Goal: Transaction & Acquisition: Book appointment/travel/reservation

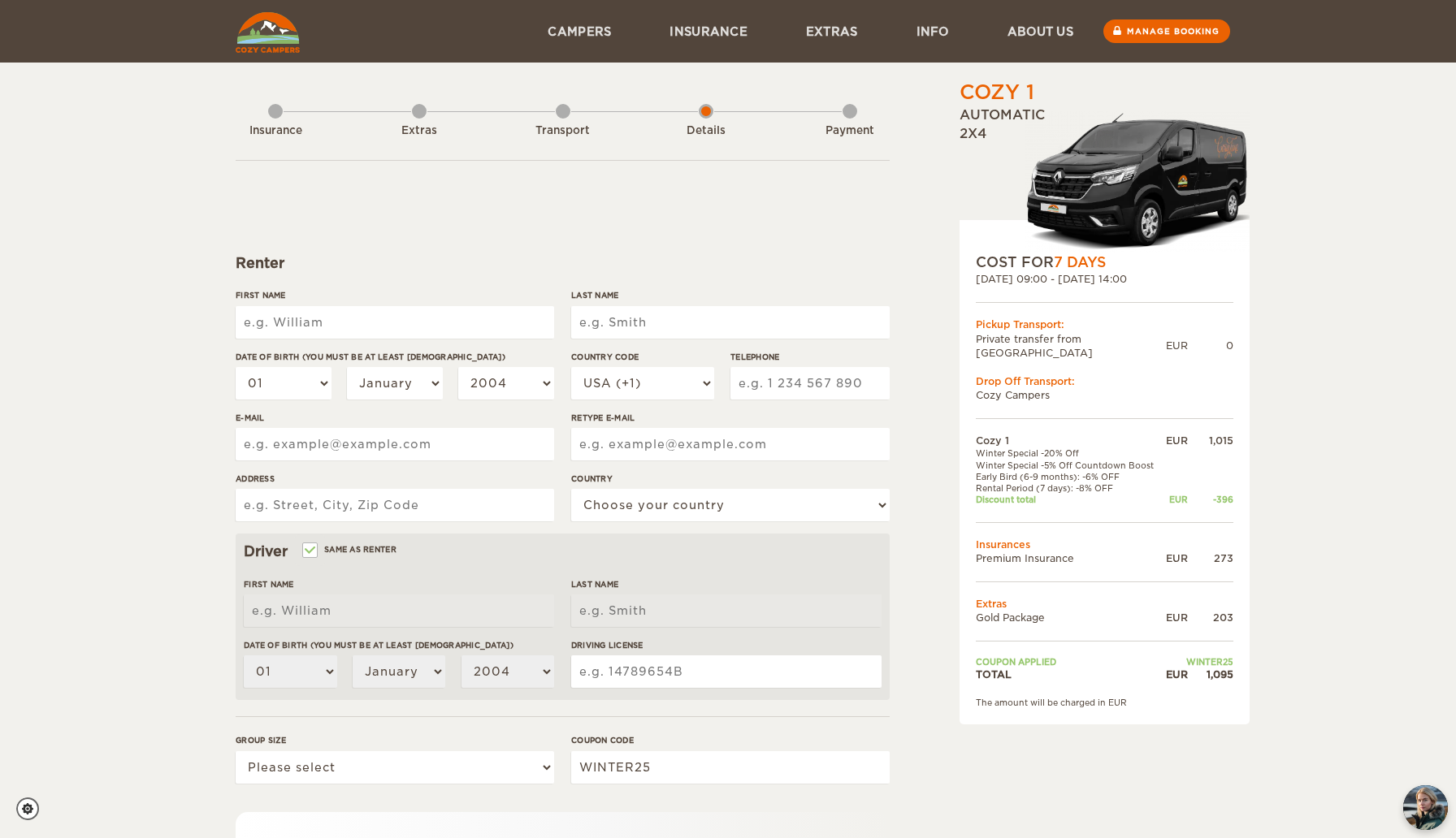
click at [503, 335] on input "First Name" at bounding box center [394, 322] width 318 height 33
type input "Molly"
type input "Wimer"
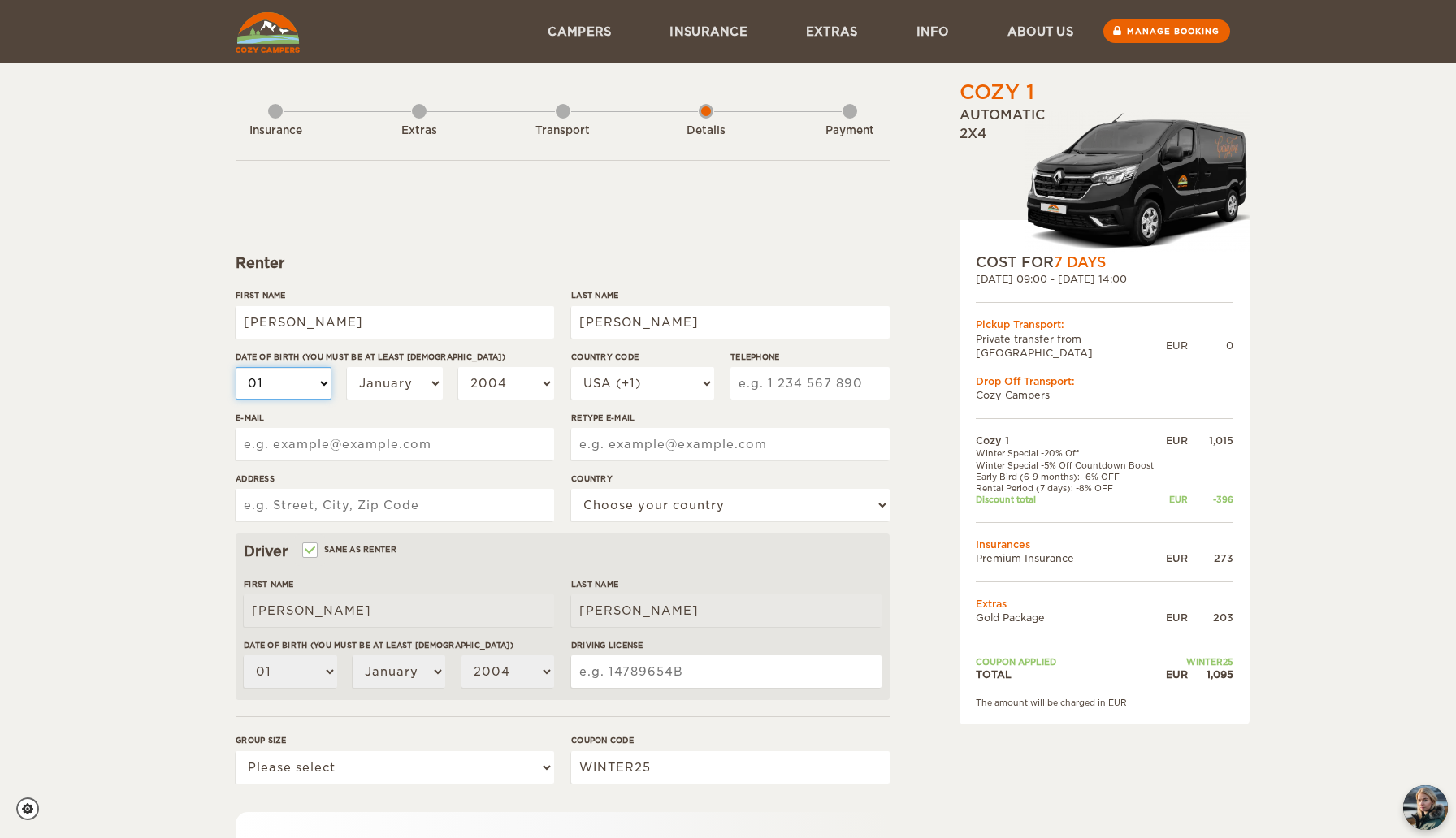
click at [282, 387] on select "01 02 03 04 05 06 07 08 09 10 11 12 13 14 15 16 17 18 19 20 21 22 23 24 25 26 2…" at bounding box center [283, 382] width 96 height 33
select select "16"
click at [235, 367] on select "01 02 03 04 05 06 07 08 09 10 11 12 13 14 15 16 17 18 19 20 21 22 23 24 25 26 2…" at bounding box center [283, 382] width 96 height 33
select select "16"
click at [394, 394] on select "January February March April May June July August September October November De…" at bounding box center [394, 382] width 96 height 33
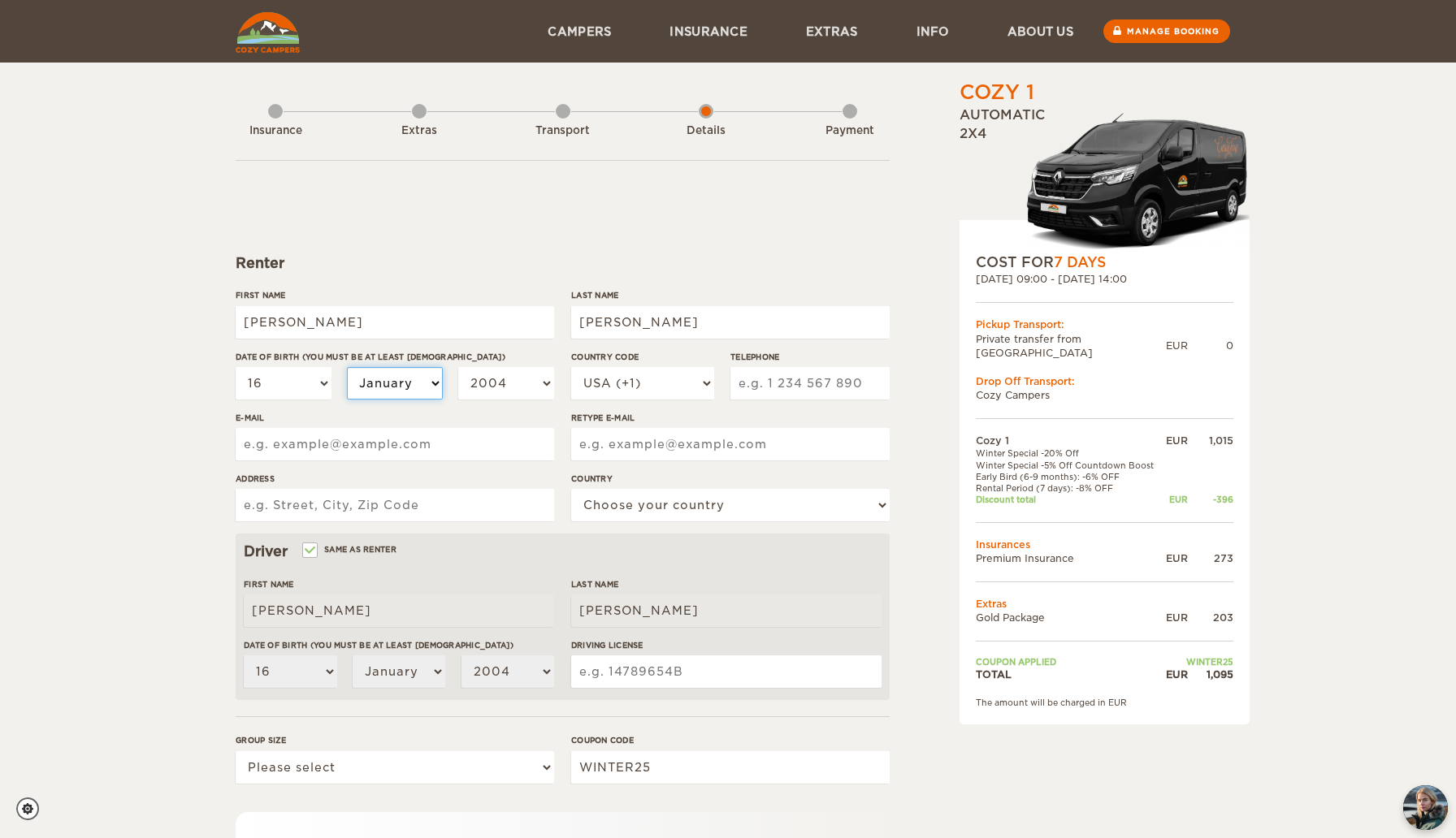
select select "07"
click at [347, 367] on select "January February March April May June July August September October November De…" at bounding box center [394, 382] width 96 height 33
select select "07"
click at [510, 376] on select "2004 2003 2002 2001 2000 1999 1998 1997 1996 1995 1994 1993 1992 1991 1990 1989…" at bounding box center [506, 382] width 96 height 33
select select "2002"
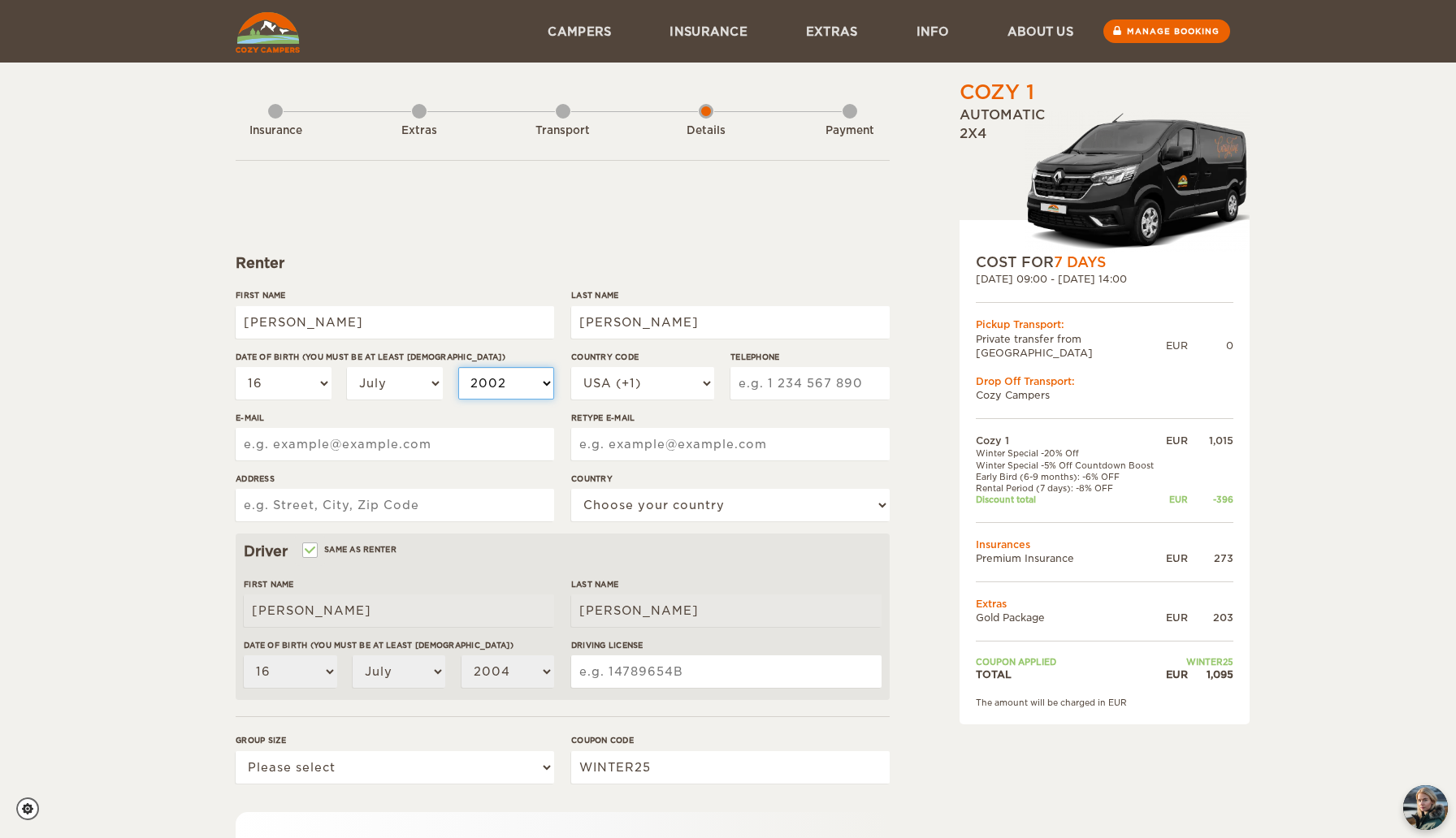
click at [459, 367] on select "2004 2003 2002 2001 2000 1999 1998 1997 1996 1995 1994 1993 1992 1991 1990 1989…" at bounding box center [506, 382] width 96 height 33
select select "2002"
click at [676, 382] on select "USA (+1) UK (+44) Germany (+49) Algeria (+213) Andorra (+376) Angola (+244) Ang…" at bounding box center [642, 382] width 143 height 33
click at [841, 387] on input "Telephone" at bounding box center [810, 382] width 159 height 33
type input "9373014071"
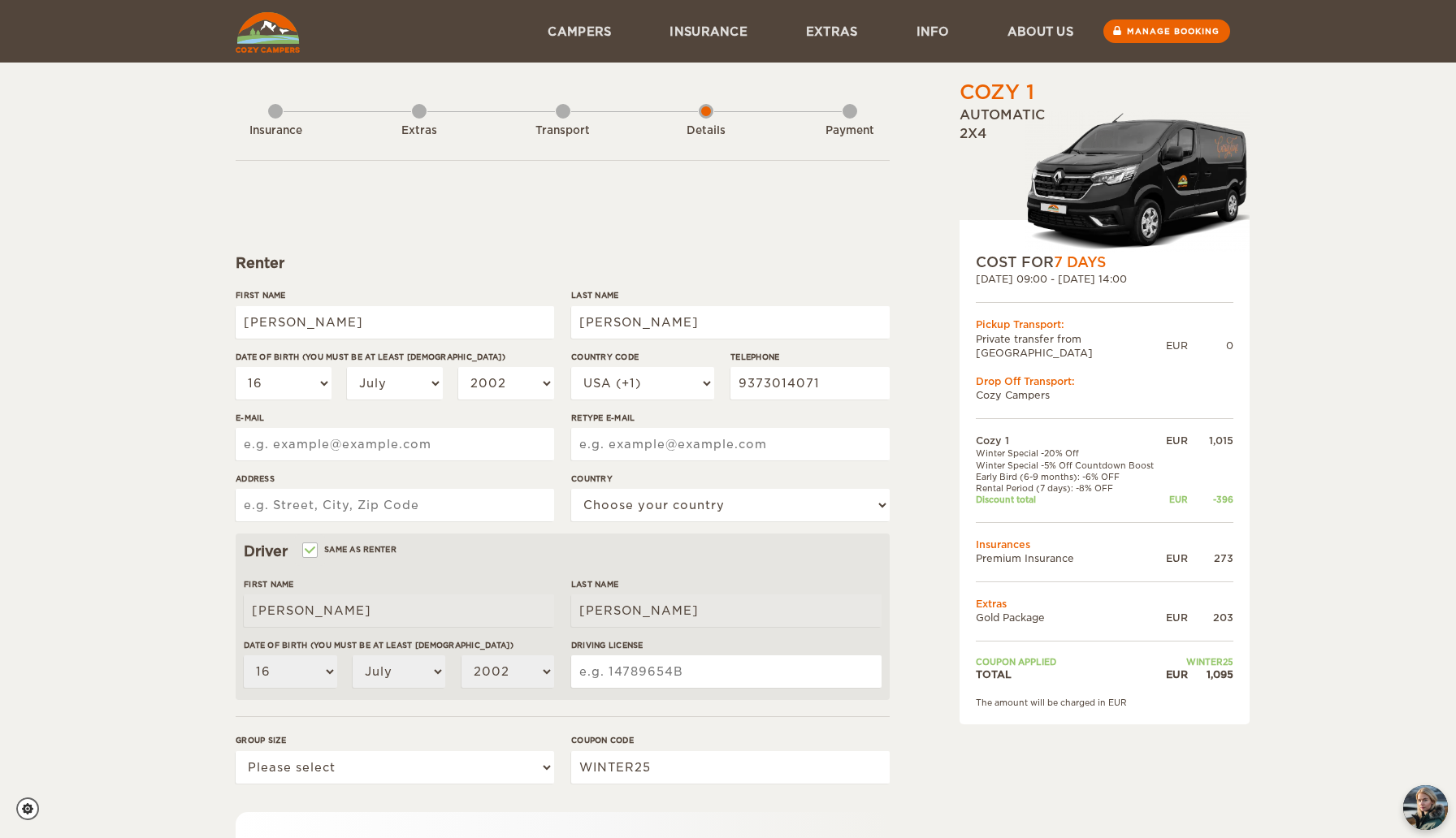
click at [902, 221] on div "Cozy 1 Expand Collapse Total 1,095 EUR Automatic 2x4 COST FOR 7 Days 06. Mar 20…" at bounding box center [728, 559] width 985 height 961
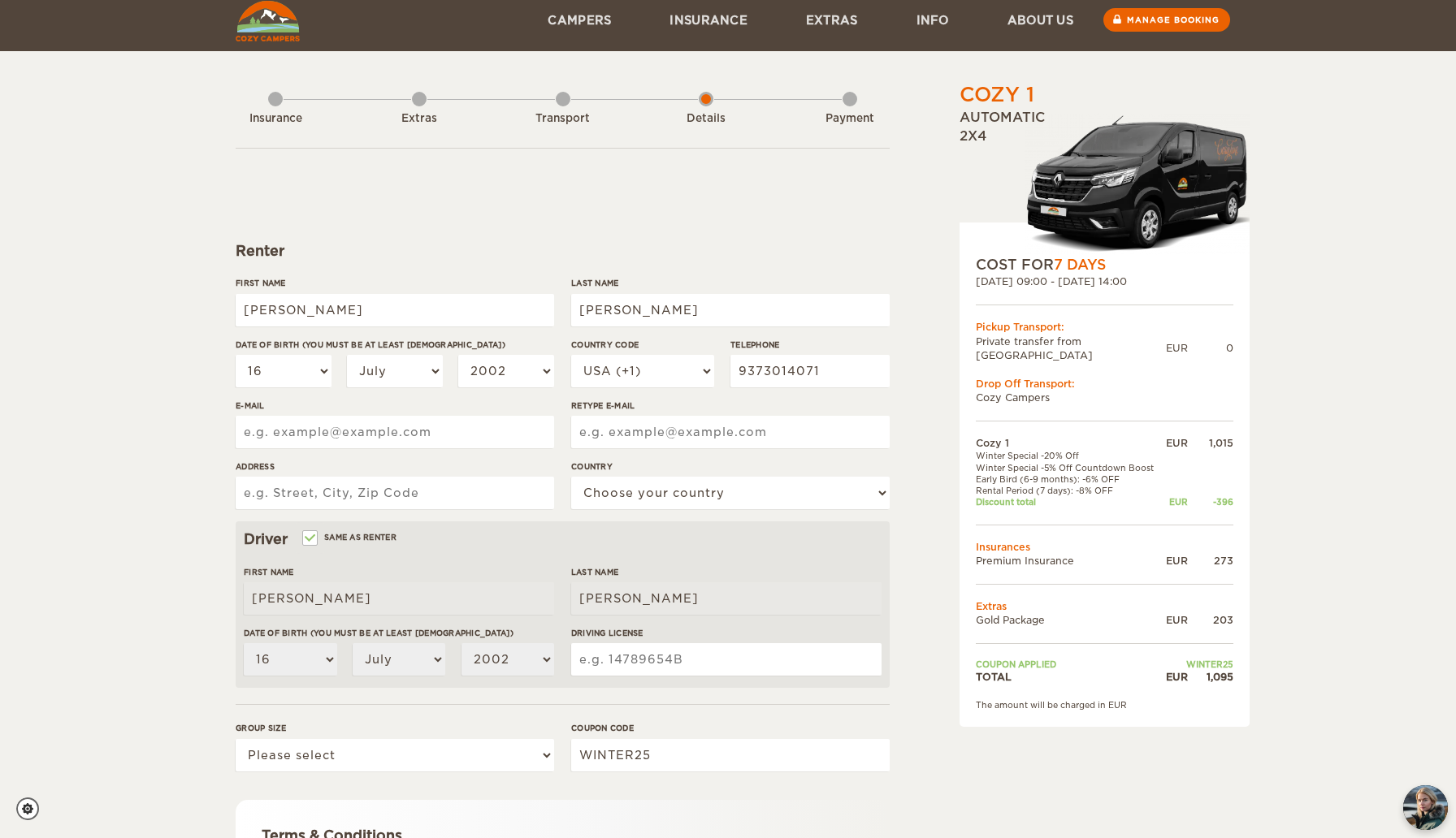
scroll to position [18, 0]
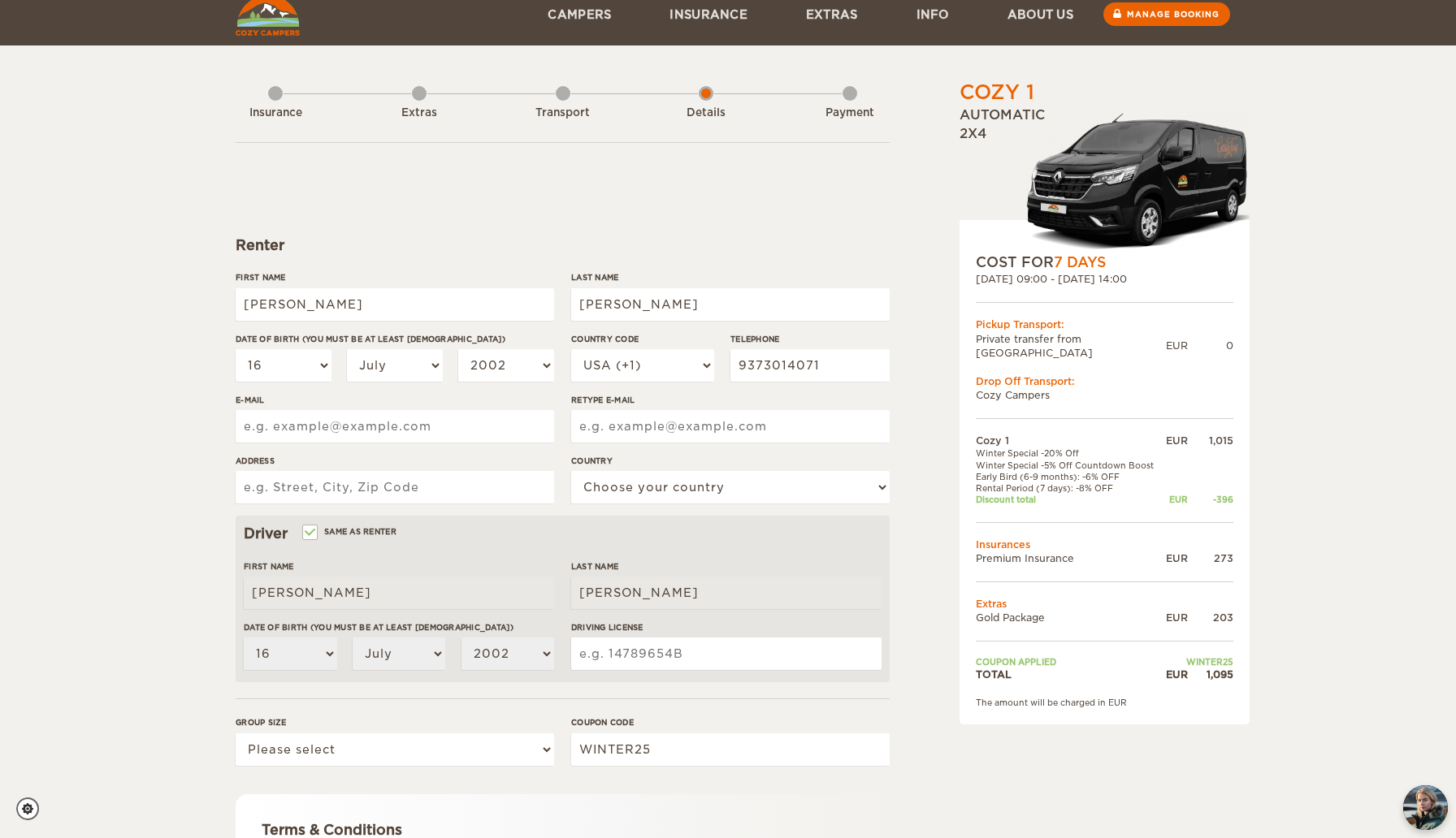
click at [486, 422] on input "E-mail" at bounding box center [394, 426] width 318 height 33
type input "mollywimer42@gmail.com"
click at [354, 491] on input "Address" at bounding box center [394, 487] width 318 height 33
type input "1 Longfellow Pl Apt 418"
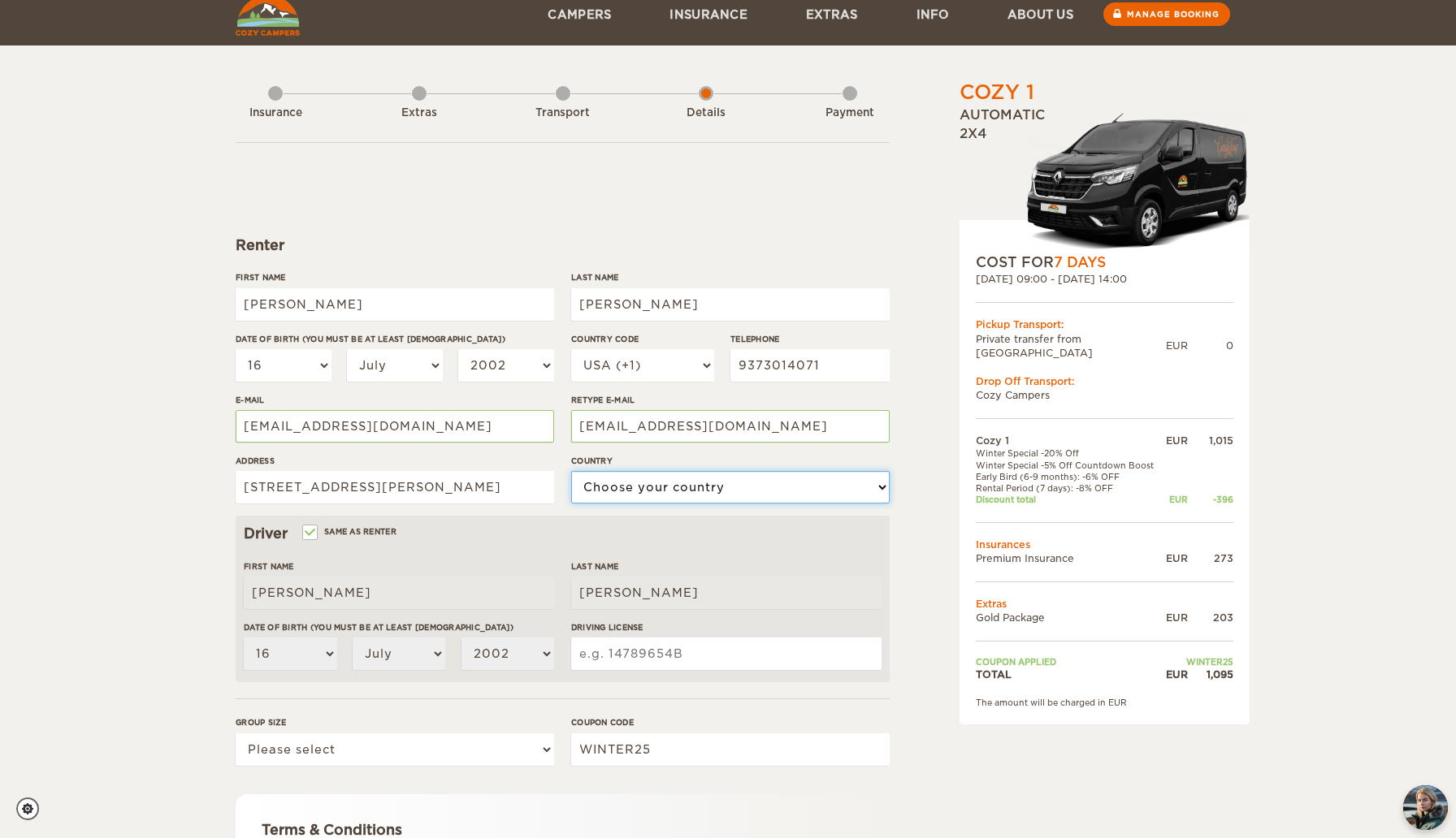
click at [641, 481] on select "Choose your country United States United Kingdom Germany Afghanistan Albania Al…" at bounding box center [730, 487] width 318 height 33
select select "222"
click at [571, 471] on select "Choose your country United States United Kingdom Germany Afghanistan Albania Al…" at bounding box center [730, 487] width 318 height 33
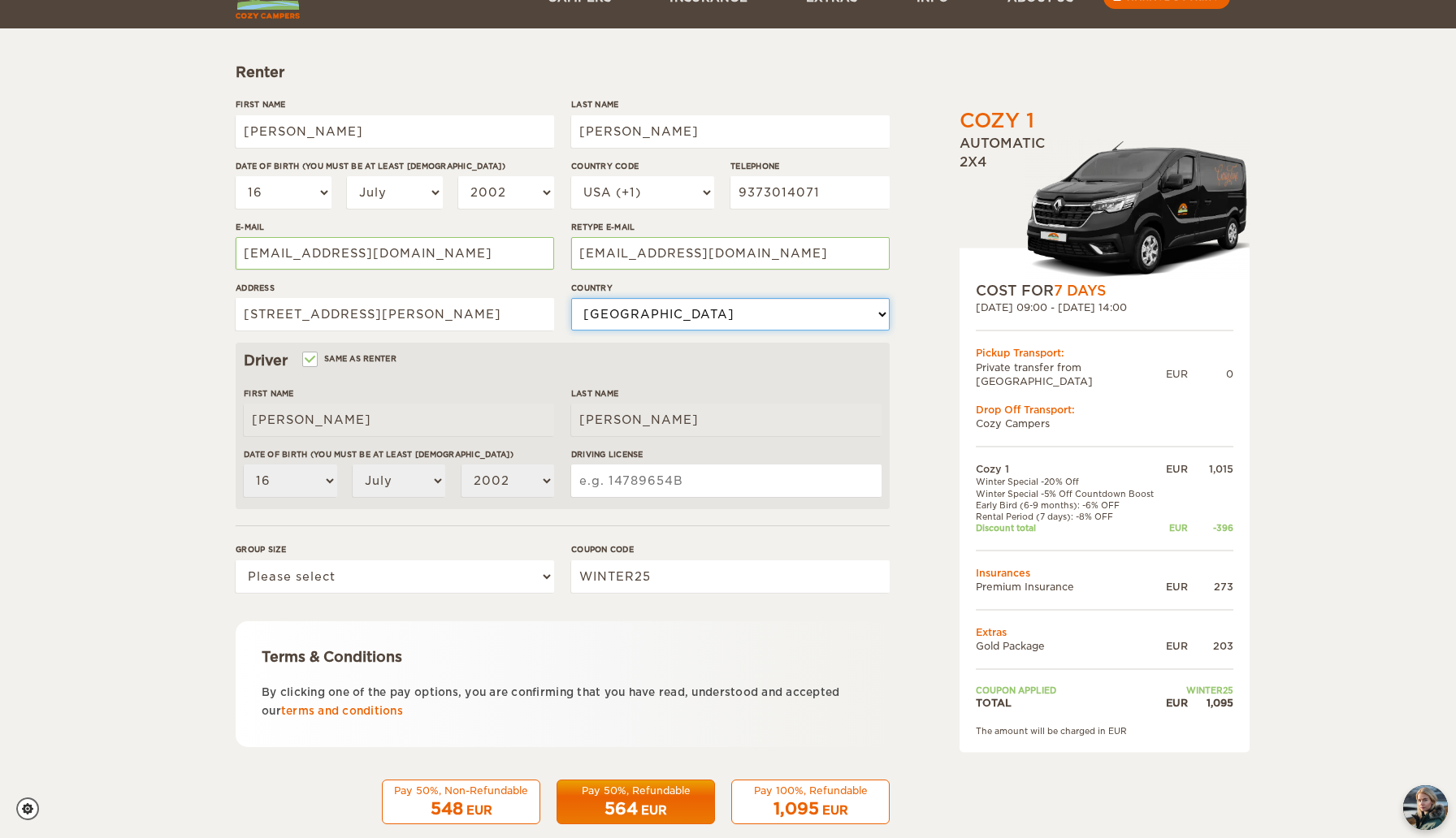
scroll to position [218, 0]
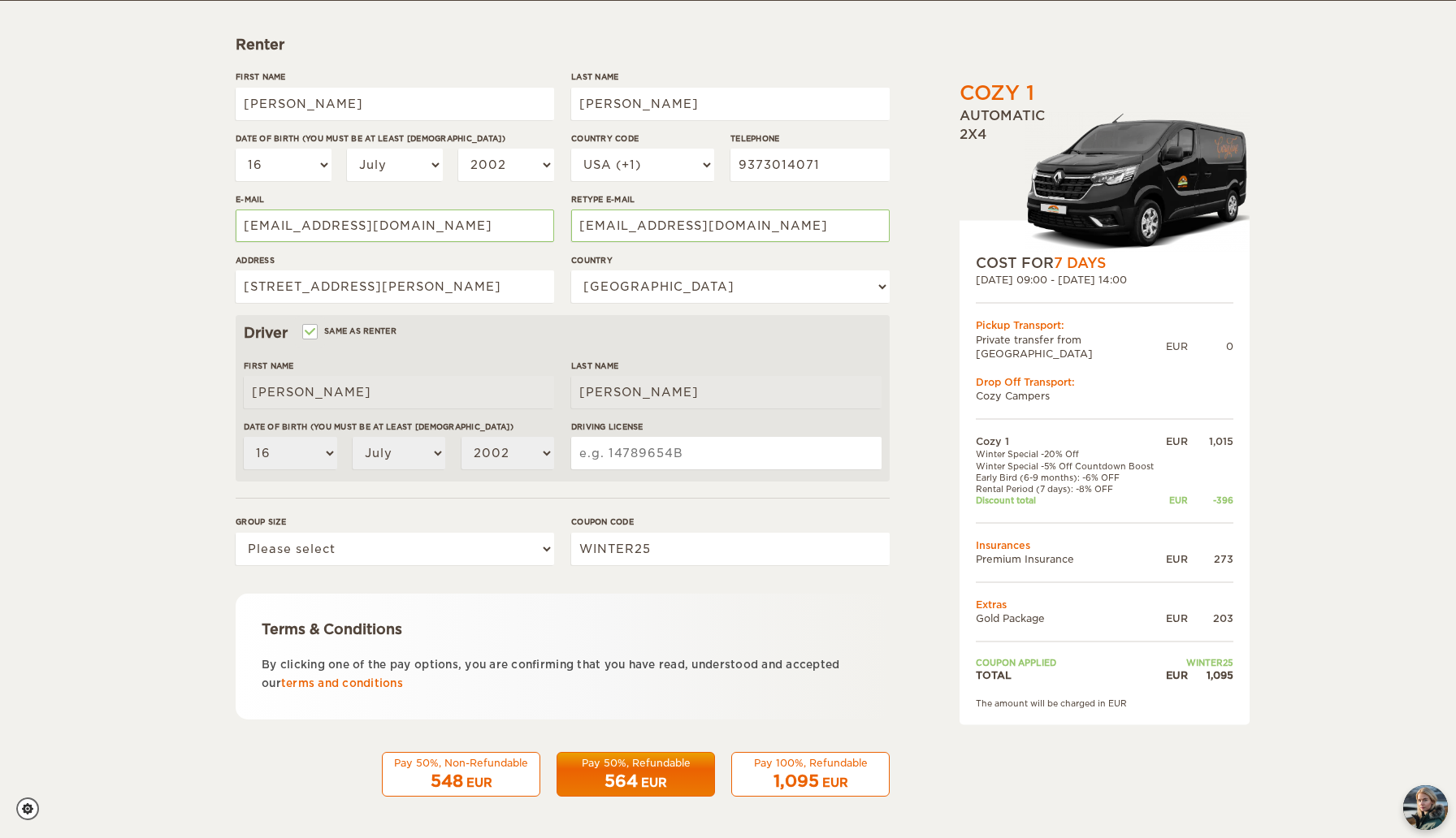
click at [632, 444] on input "Driving License" at bounding box center [727, 453] width 310 height 33
click at [372, 564] on div "Group size Please select 1 2" at bounding box center [394, 546] width 318 height 61
click at [368, 551] on select "Please select 1 2" at bounding box center [394, 548] width 318 height 33
select select "2"
click at [235, 533] on select "Please select 1 2" at bounding box center [394, 548] width 318 height 33
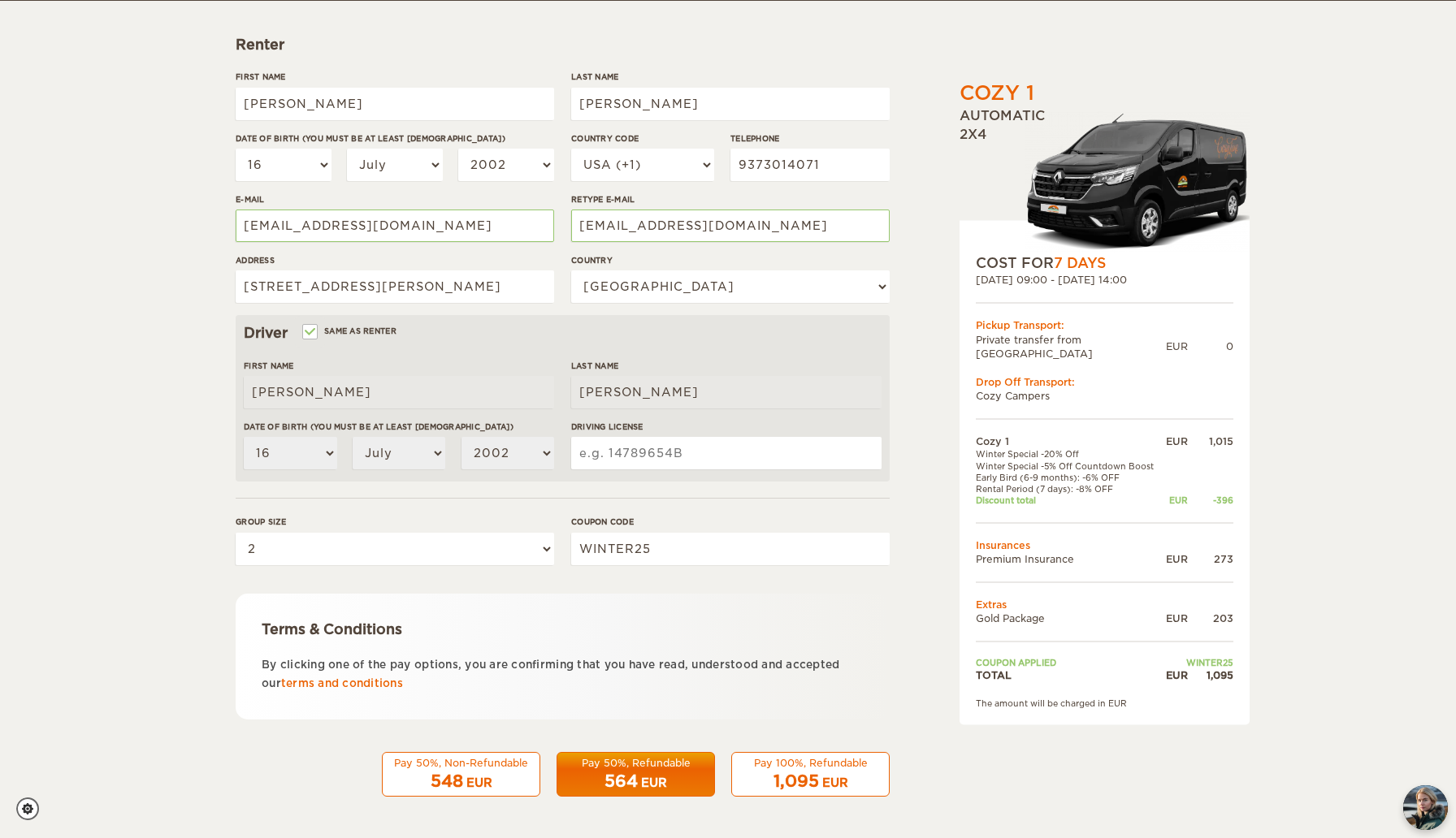
click at [363, 574] on div "Group size Please select 1 2" at bounding box center [394, 546] width 318 height 61
click at [642, 445] on input "Driving License" at bounding box center [727, 453] width 310 height 33
type input "UW560616"
click at [901, 423] on div "Cozy 1 Expand Collapse Total 1,095 EUR Automatic 2x4 COST FOR 7 Days 06. Mar 20…" at bounding box center [728, 341] width 985 height 961
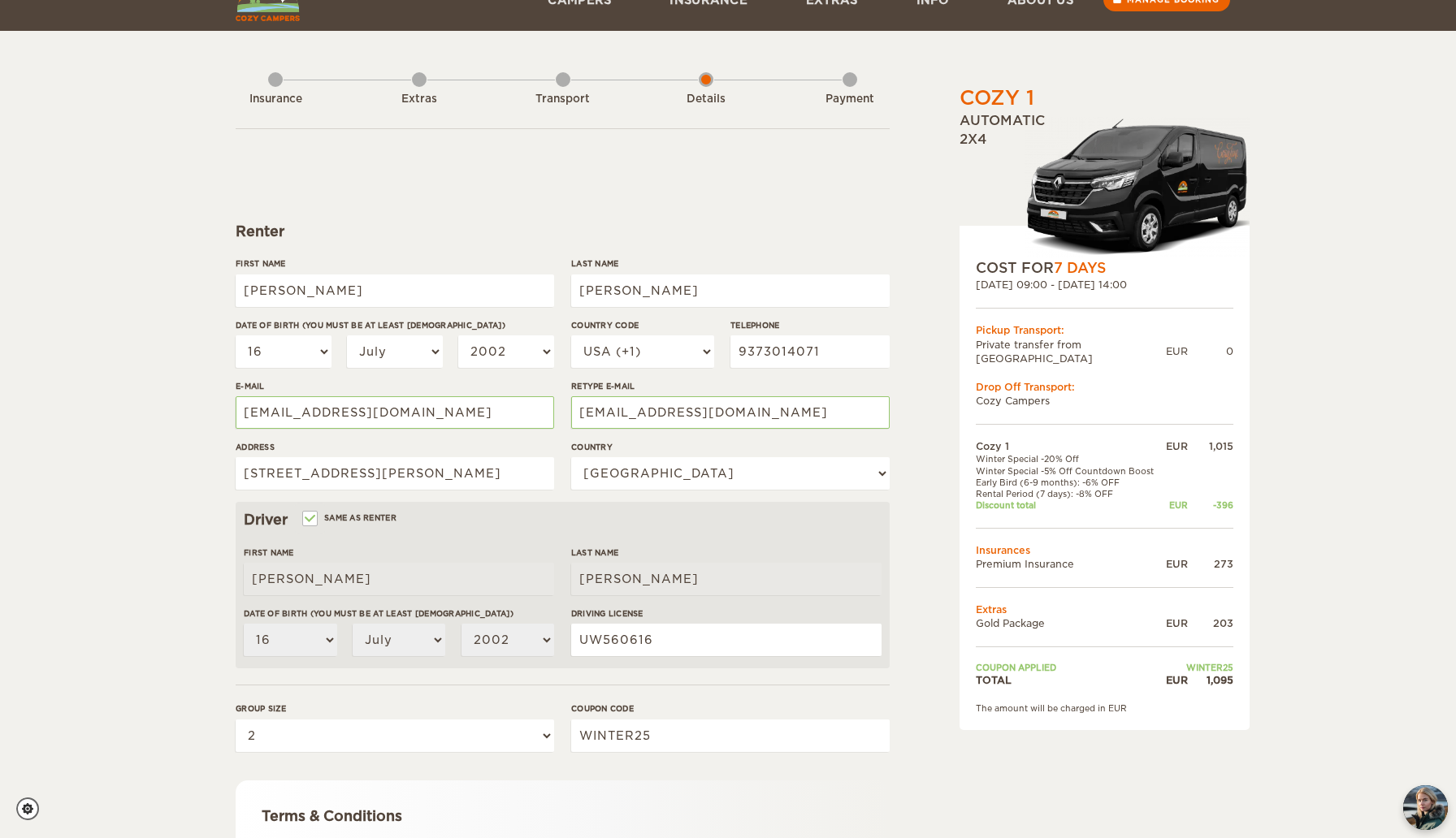
scroll to position [39, 0]
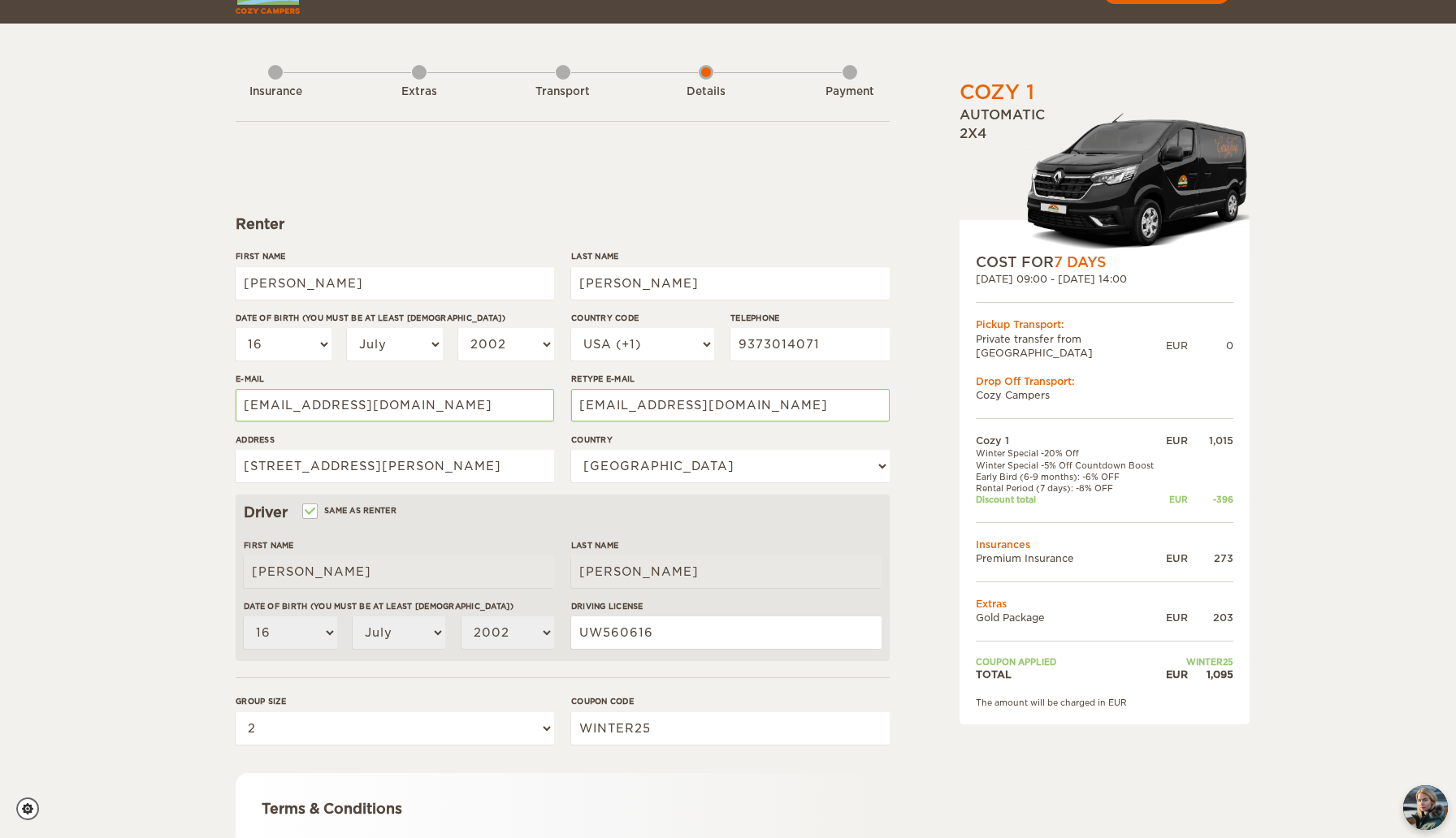
click at [1364, 346] on div "Cozy 1 Expand Collapse Total 1,095 EUR Automatic 2x4 COST FOR 7 Days 06. Mar 20…" at bounding box center [728, 489] width 1456 height 1055
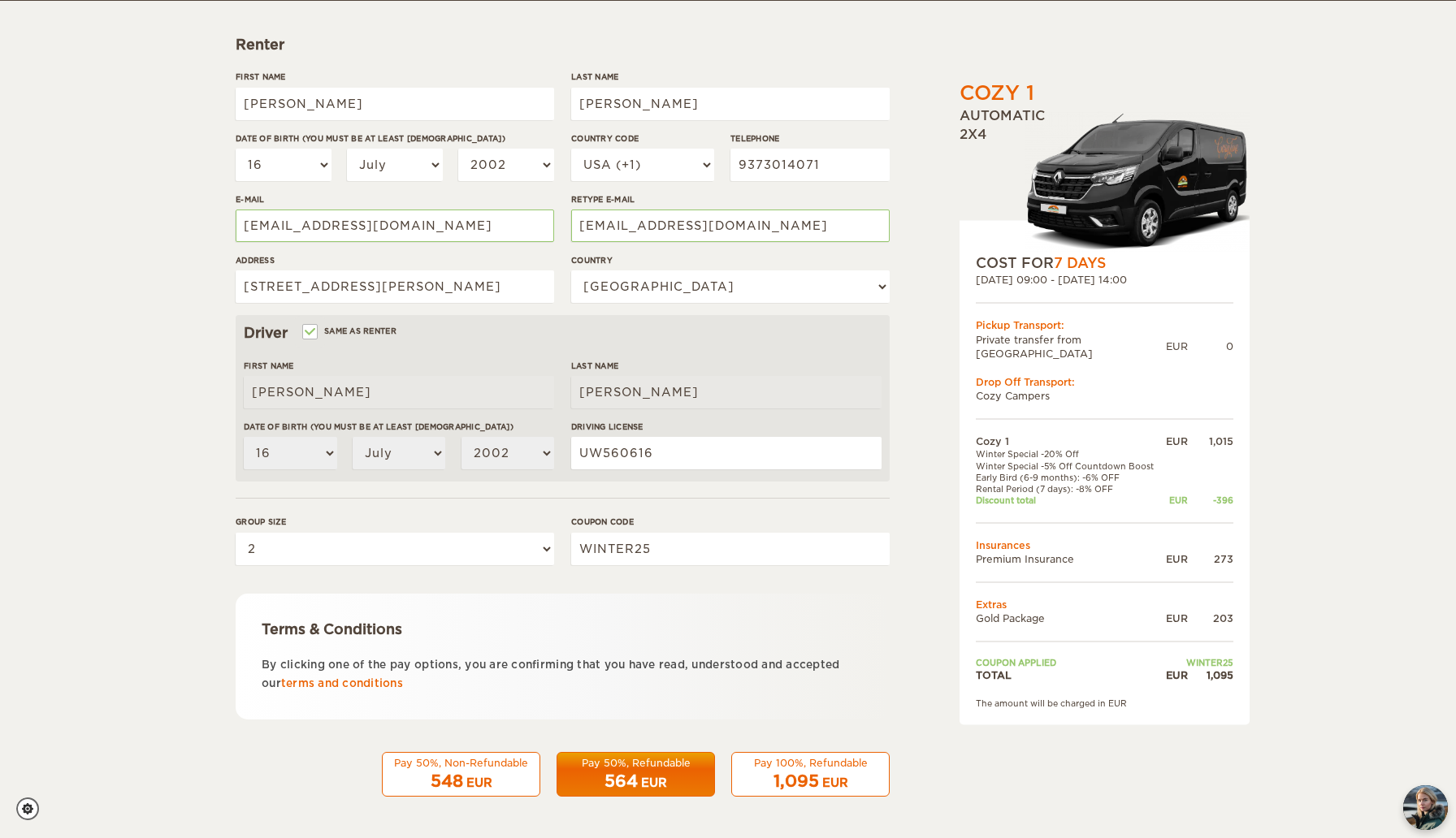
click at [841, 768] on div "Pay 100%, Refundable" at bounding box center [810, 763] width 137 height 14
click at [774, 769] on button "Pay 100%, Refundable 1,095 EUR" at bounding box center [811, 775] width 158 height 45
click at [774, 768] on div "Pay 100%, Refundable" at bounding box center [810, 763] width 137 height 14
click at [801, 773] on span "1,095" at bounding box center [796, 782] width 45 height 20
click at [814, 774] on span "1,095" at bounding box center [796, 782] width 45 height 20
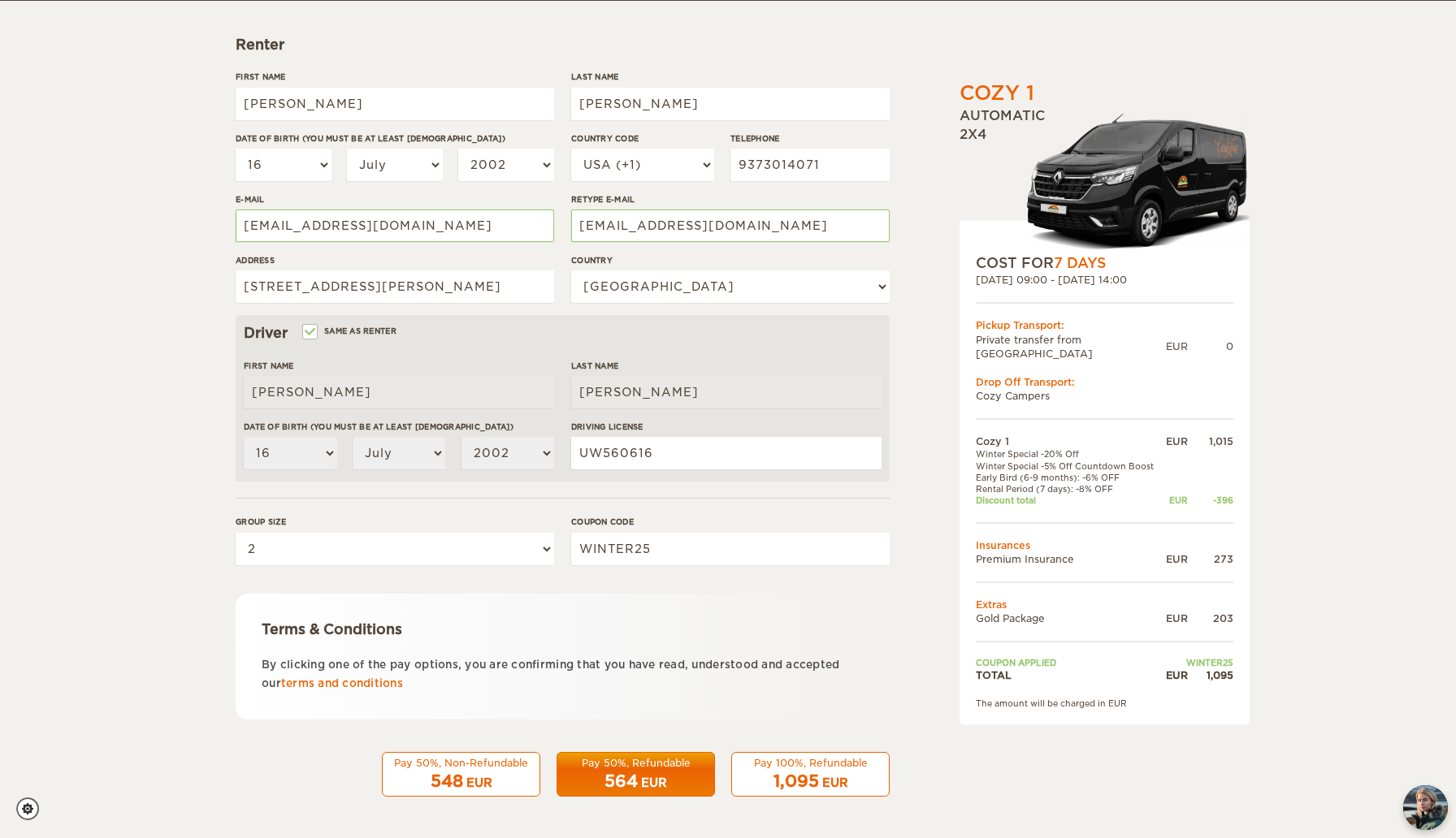
click at [814, 774] on span "1,095" at bounding box center [796, 782] width 45 height 20
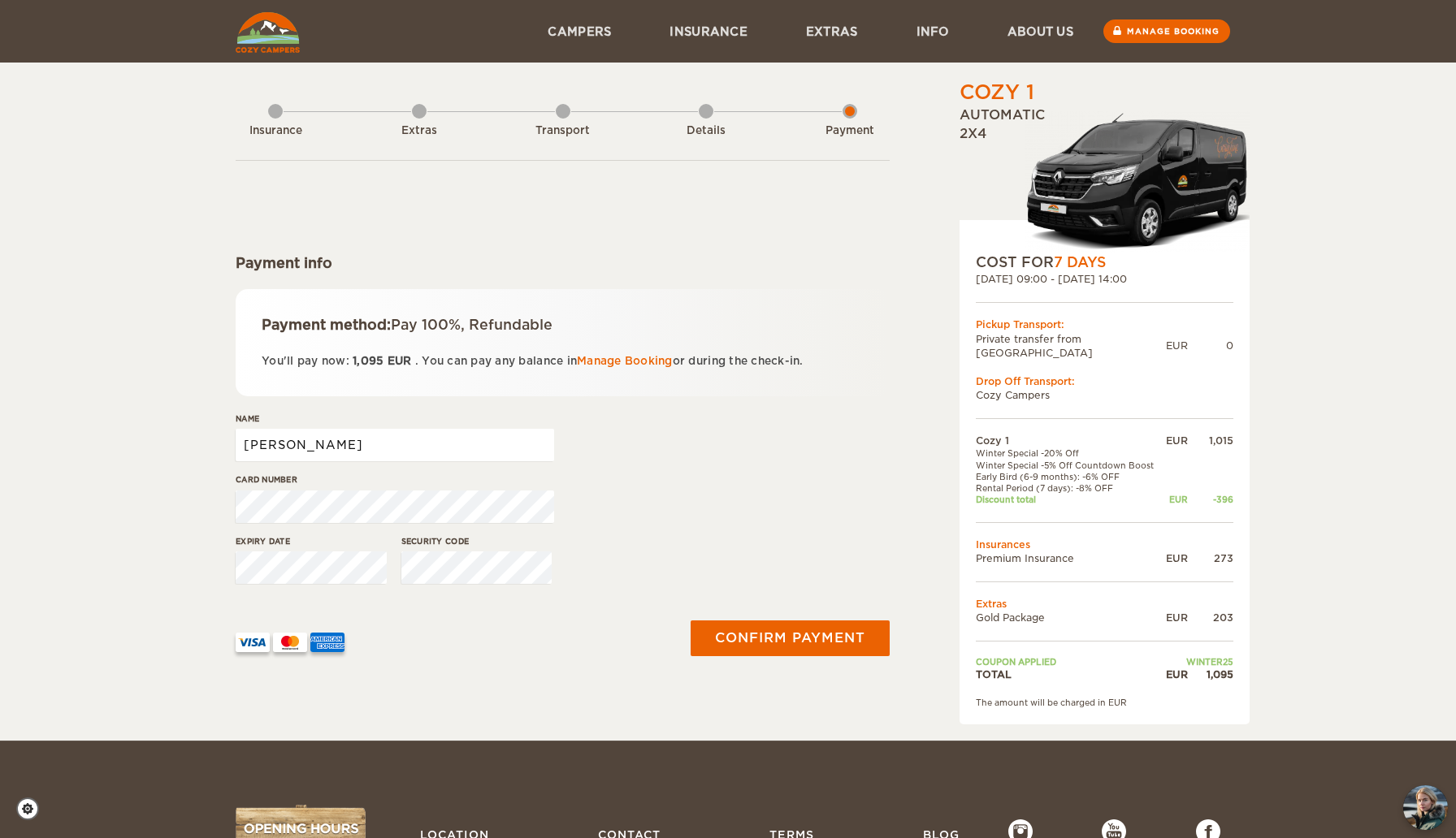
click at [400, 440] on input "Molly" at bounding box center [394, 445] width 318 height 33
type input "Molly Wimer"
click at [786, 637] on button "Confirm payment" at bounding box center [789, 637] width 205 height 37
click at [760, 568] on div "Expiry date Security code" at bounding box center [562, 566] width 654 height 61
click at [726, 496] on div "Card number" at bounding box center [562, 504] width 654 height 61
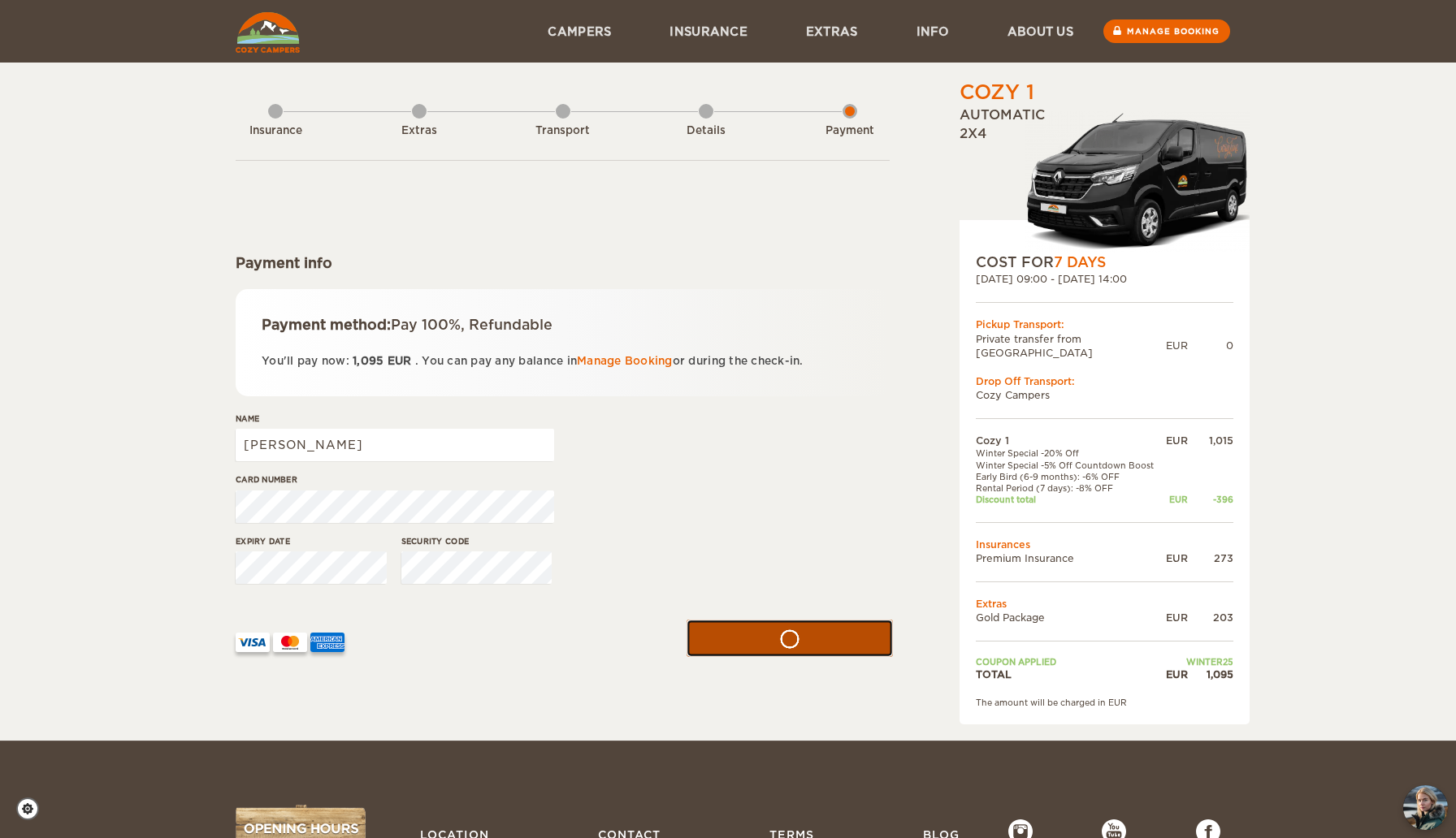
click at [758, 640] on button "submit" at bounding box center [789, 637] width 207 height 37
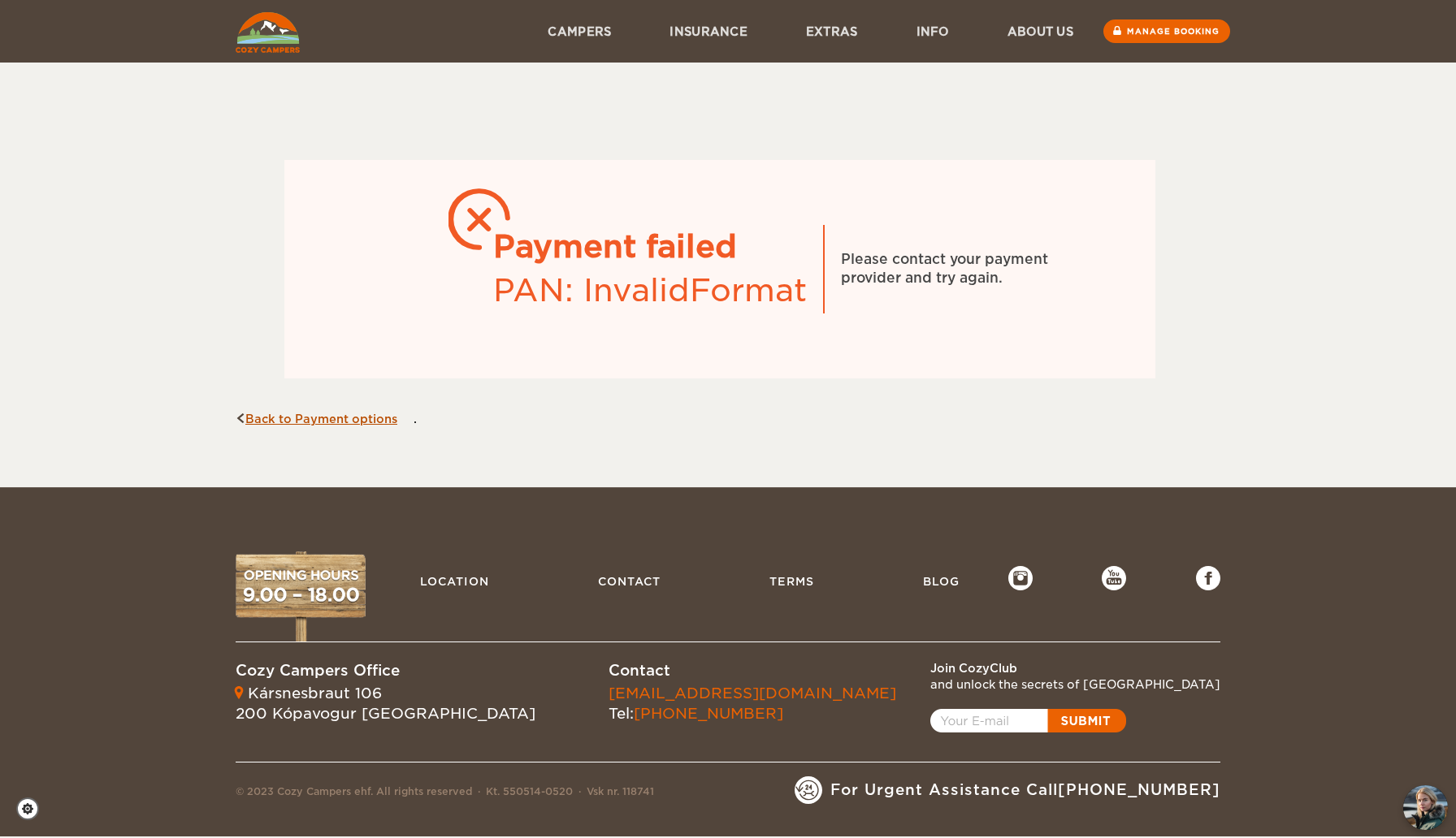
click at [244, 420] on icon at bounding box center [240, 418] width 10 height 10
